Goal: Information Seeking & Learning: Stay updated

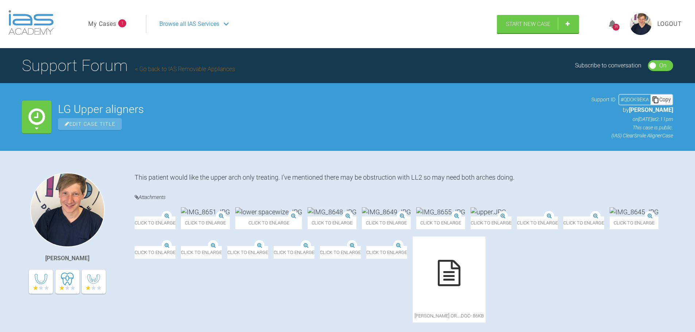
click at [99, 21] on link "My Cases" at bounding box center [102, 23] width 28 height 9
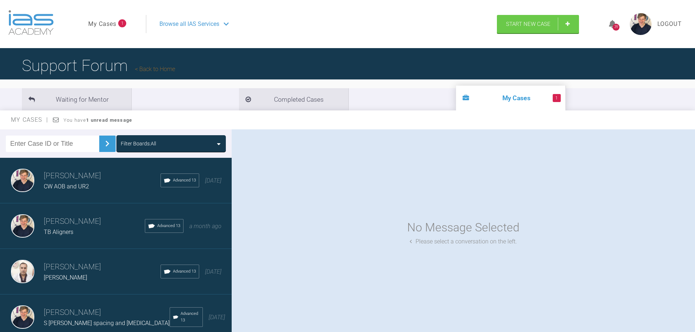
click at [613, 27] on div "39" at bounding box center [616, 27] width 7 height 7
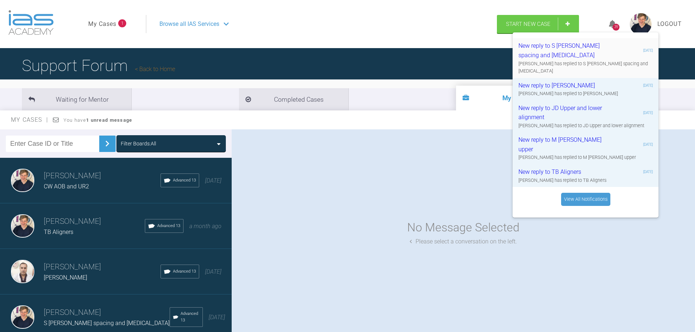
click at [603, 49] on div "New reply to S [PERSON_NAME] spacing and [MEDICAL_DATA]" at bounding box center [562, 50] width 87 height 19
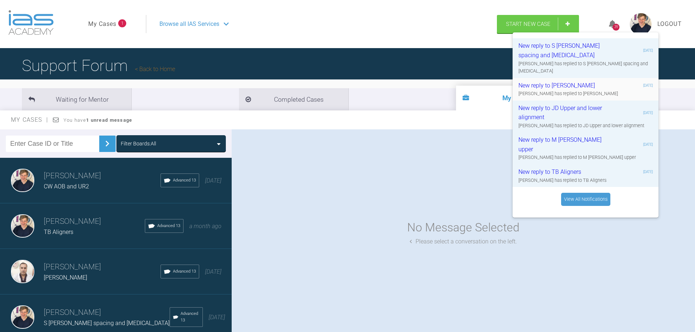
click at [594, 78] on div "New reply to [PERSON_NAME] [DATE] [PERSON_NAME] has replied to [PERSON_NAME]" at bounding box center [586, 89] width 146 height 23
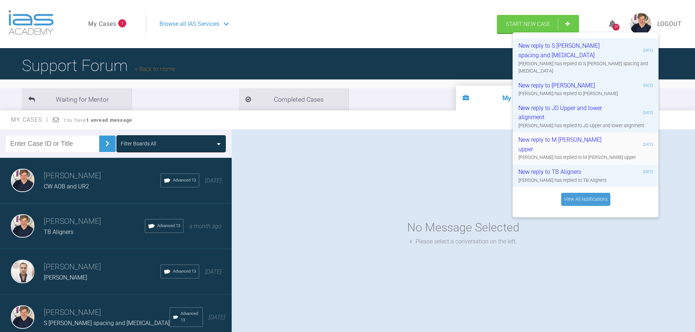
click at [579, 135] on div "New reply to M [PERSON_NAME] upper" at bounding box center [562, 144] width 87 height 19
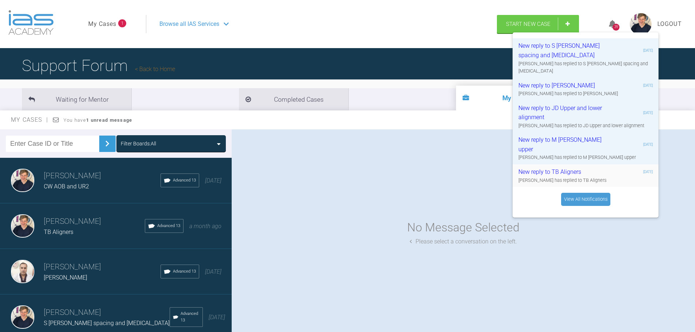
click at [578, 168] on div "New reply to TB Aligners" at bounding box center [562, 172] width 87 height 9
